Goal: Navigation & Orientation: Understand site structure

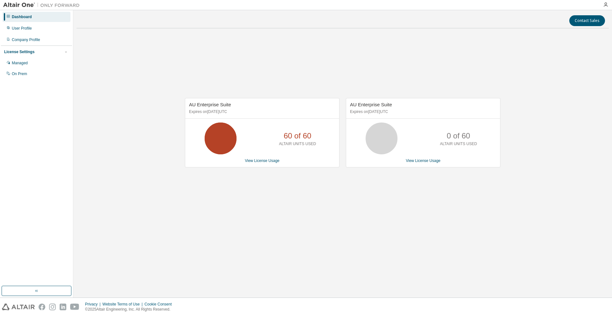
click at [460, 212] on div "AU Enterprise Suite Expires on [DATE] UTC 60 of 60 ALTAIR UNITS USED View Licen…" at bounding box center [342, 135] width 532 height 205
